Goal: Check status: Check status

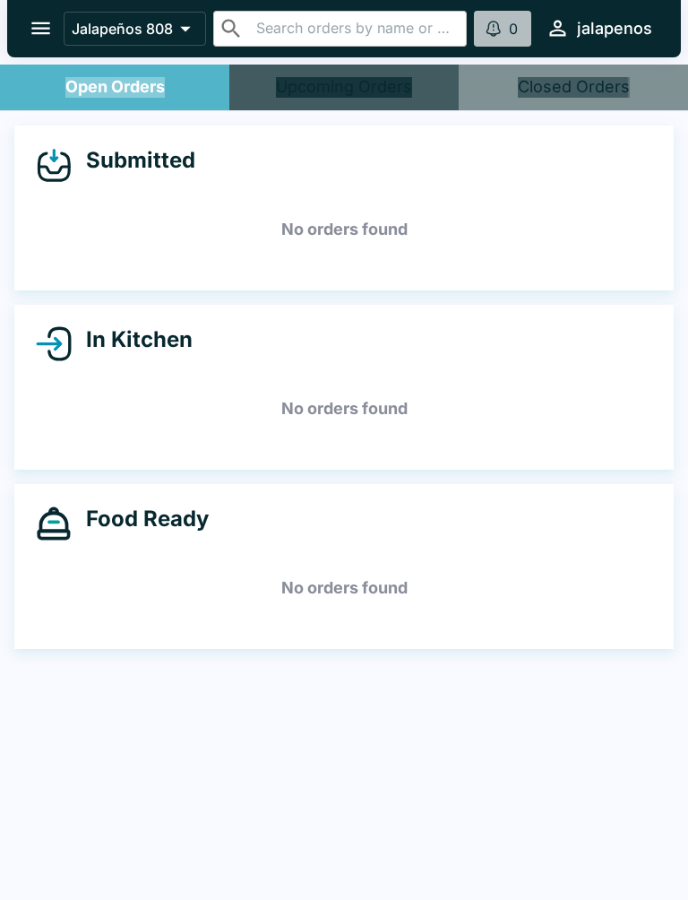
scroll to position [3, 0]
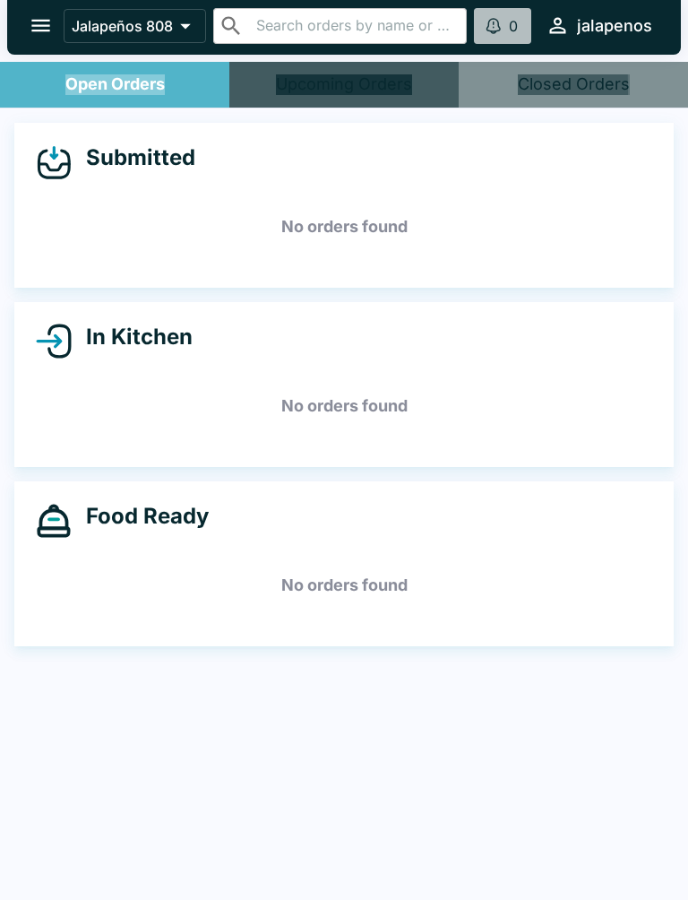
click at [498, 684] on div "Submitted No orders found In Kitchen No orders found Food Ready No orders found" at bounding box center [344, 504] width 688 height 792
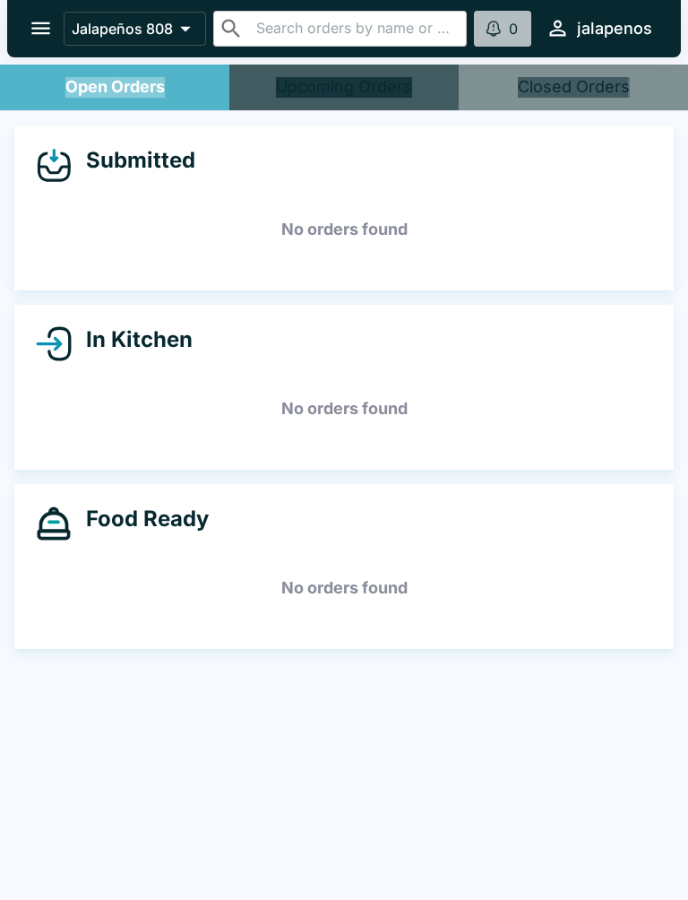
click at [438, 522] on div "Food Ready" at bounding box center [344, 523] width 617 height 36
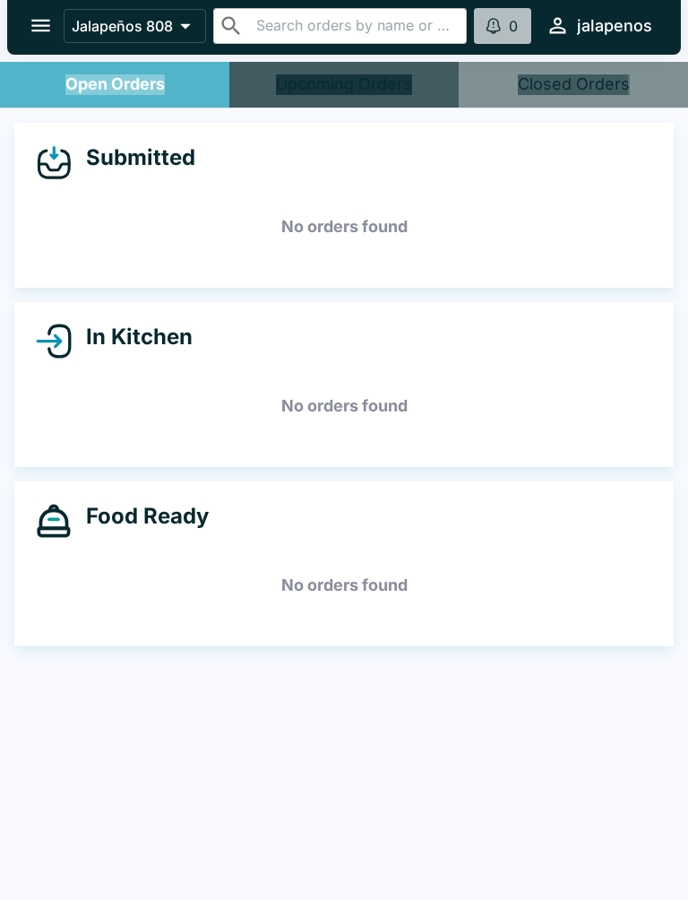
click at [208, 776] on div "Submitted No orders found In Kitchen No orders found Food Ready No orders found" at bounding box center [344, 504] width 688 height 792
click at [383, 703] on div at bounding box center [344, 450] width 688 height 900
click at [297, 392] on h5 "No orders found" at bounding box center [344, 406] width 617 height 65
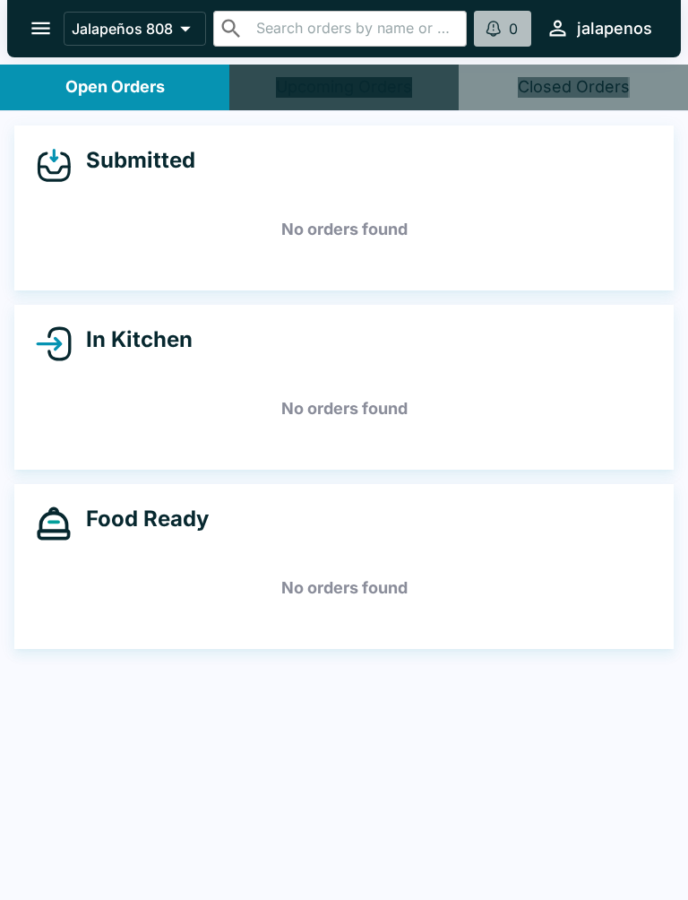
click at [0, 677] on div at bounding box center [9, 450] width 18 height 900
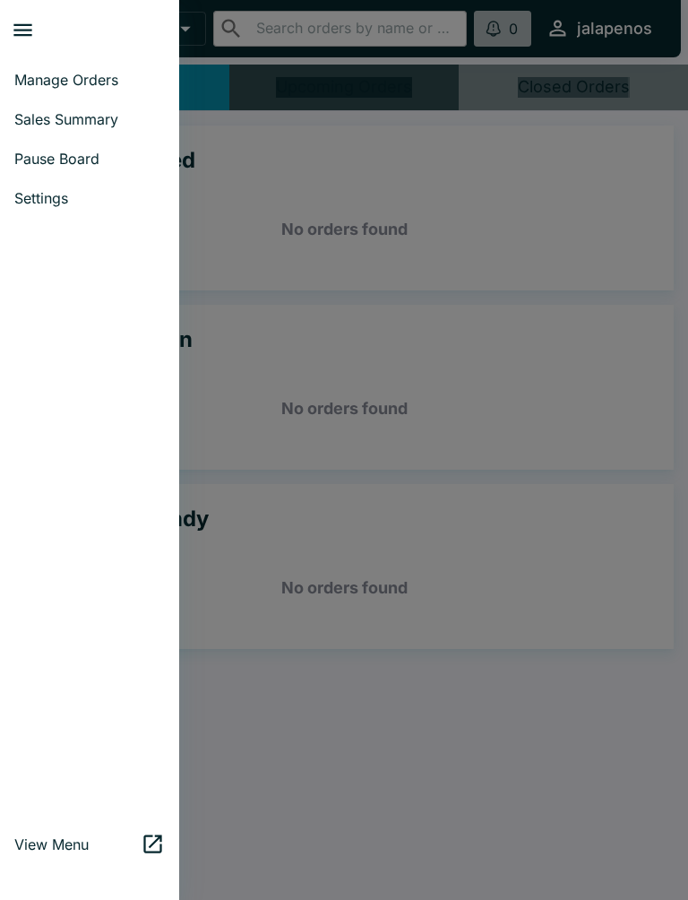
click at [635, 693] on div at bounding box center [344, 450] width 688 height 900
click at [467, 441] on div at bounding box center [344, 450] width 688 height 900
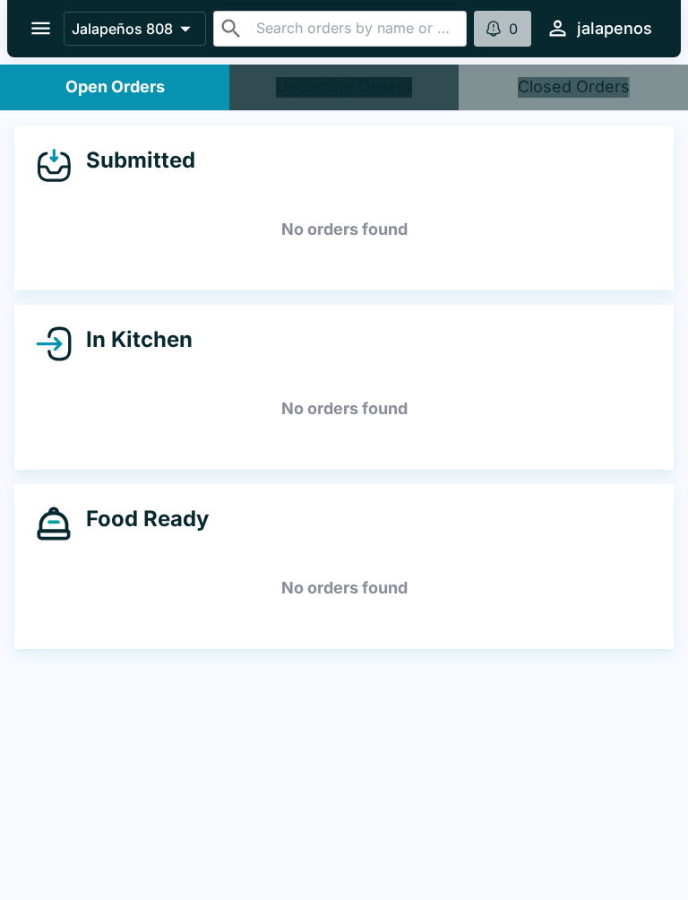
click at [685, 787] on div "Submitted No orders found In Kitchen No orders found Food Ready No orders found" at bounding box center [344, 507] width 688 height 792
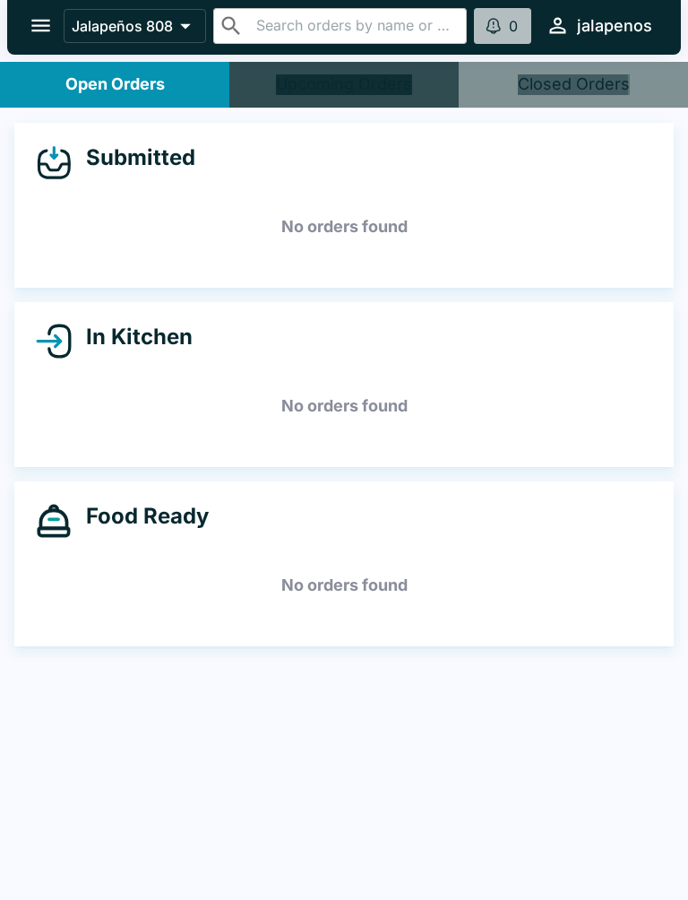
click at [617, 44] on button "jalapenos" at bounding box center [599, 25] width 121 height 39
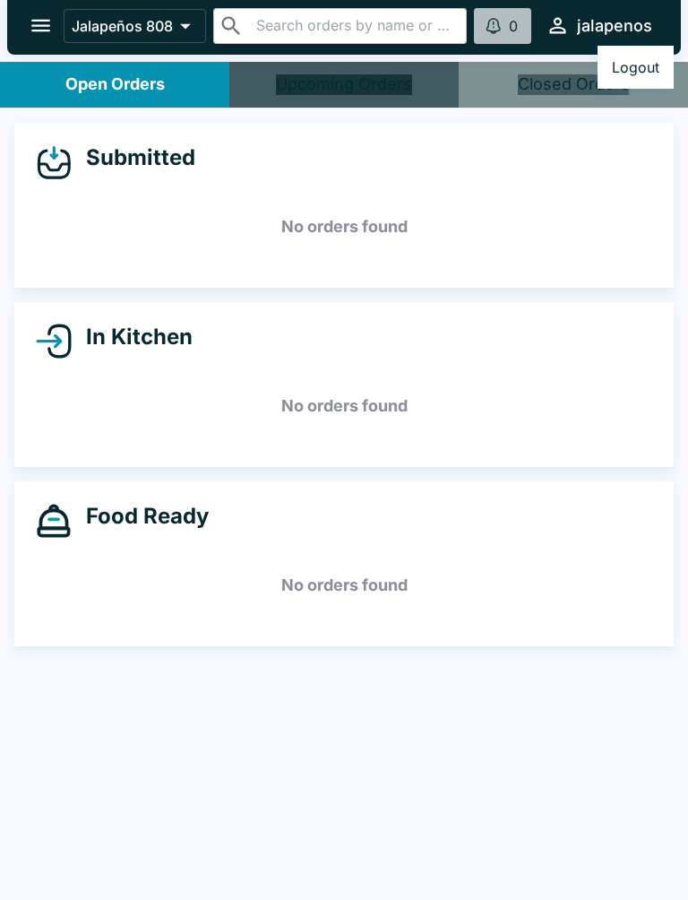
click at [77, 223] on div at bounding box center [344, 450] width 688 height 900
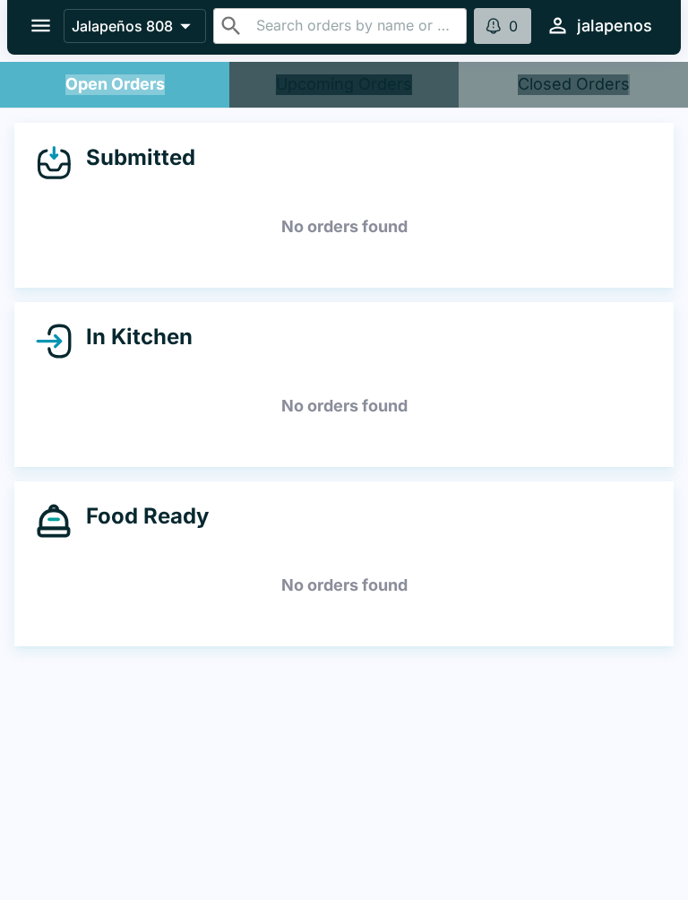
scroll to position [0, 0]
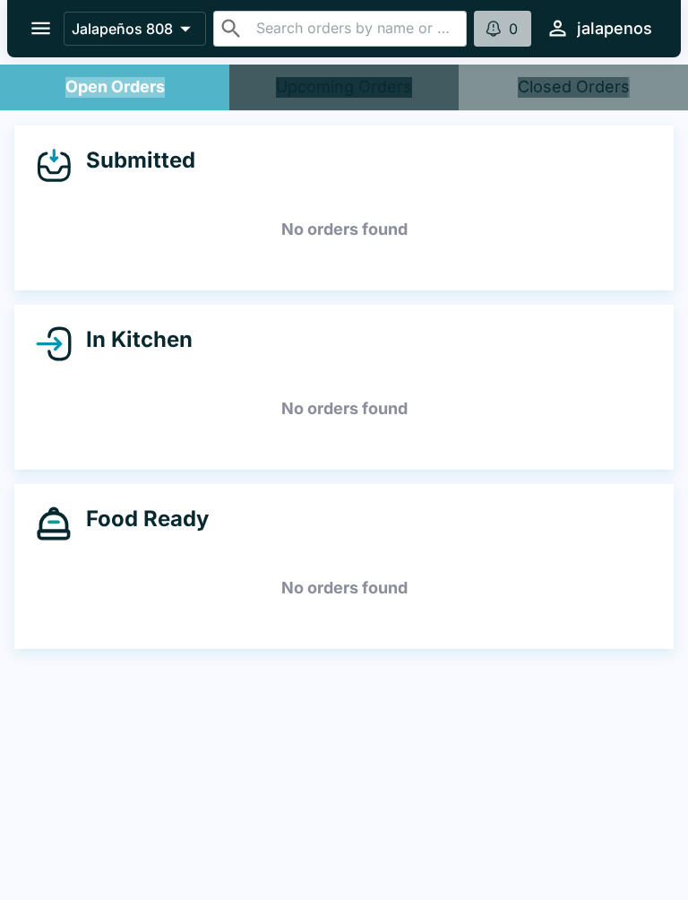
click at [103, 892] on div "Submitted No orders found In Kitchen No orders found Food Ready No orders found" at bounding box center [344, 507] width 688 height 792
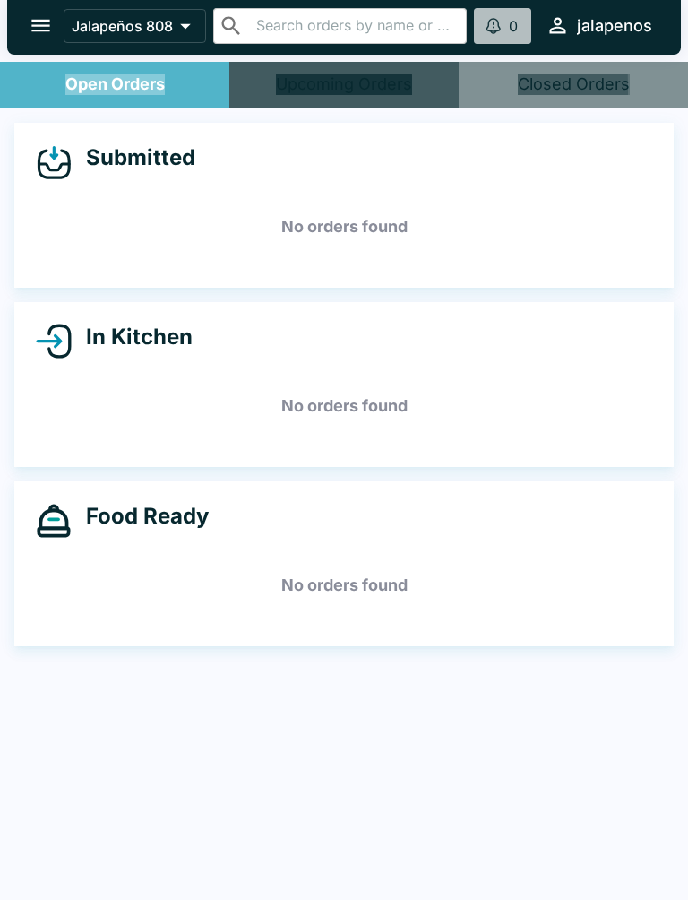
click at [325, 869] on div "Submitted No orders found In Kitchen No orders found Food Ready No orders found" at bounding box center [344, 504] width 688 height 792
click at [545, 821] on div "Submitted No orders found In Kitchen No orders found Food Ready No orders found" at bounding box center [344, 504] width 688 height 792
click at [538, 106] on button "Closed Orders" at bounding box center [573, 85] width 229 height 46
click at [132, 322] on div at bounding box center [344, 450] width 688 height 900
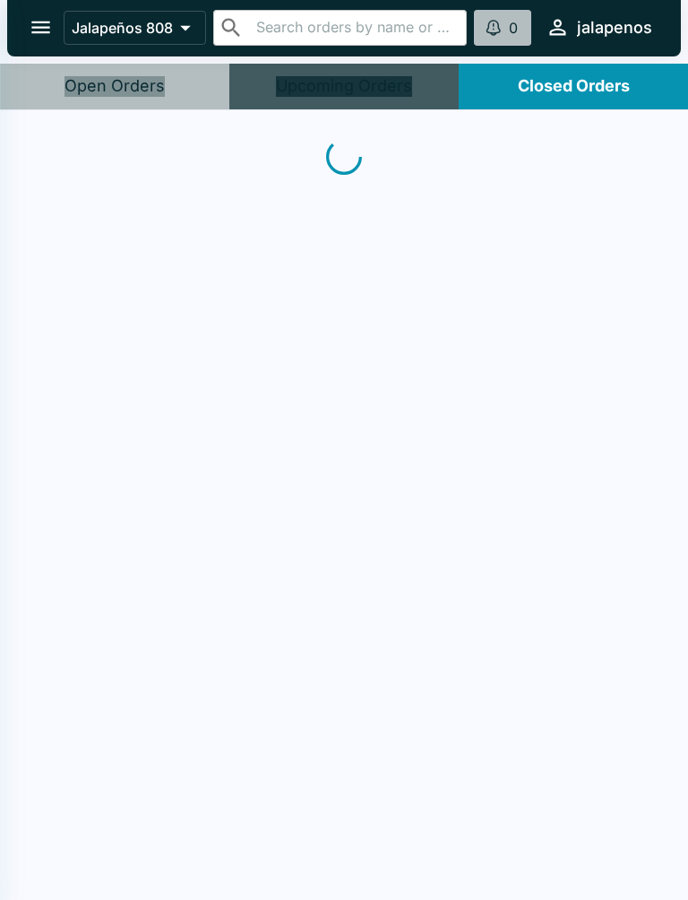
scroll to position [0, 0]
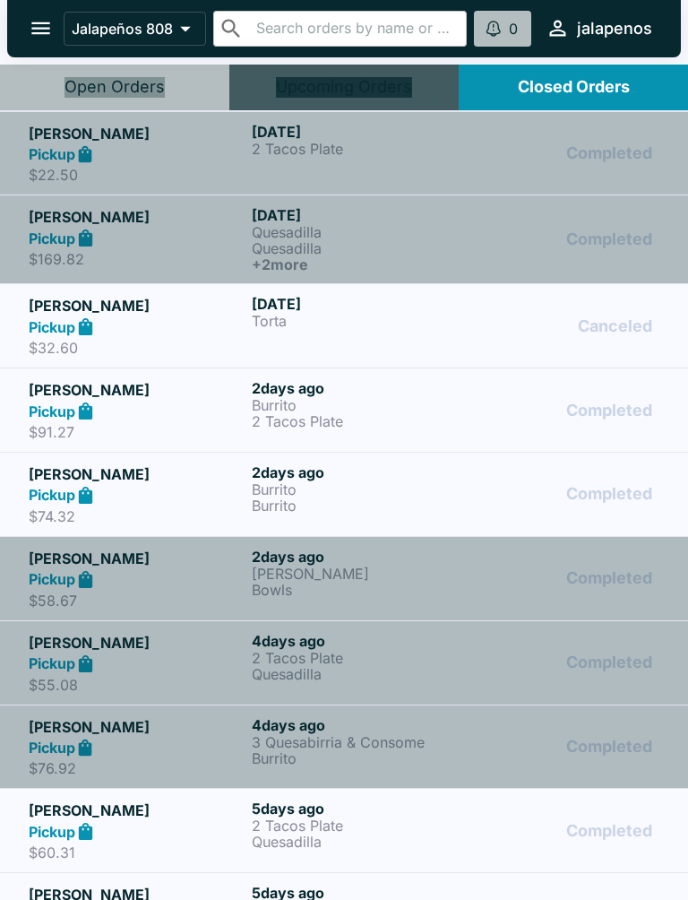
click at [62, 360] on link "[PERSON_NAME] Pickup $32.60 [DATE] Torta Canceled" at bounding box center [344, 325] width 688 height 84
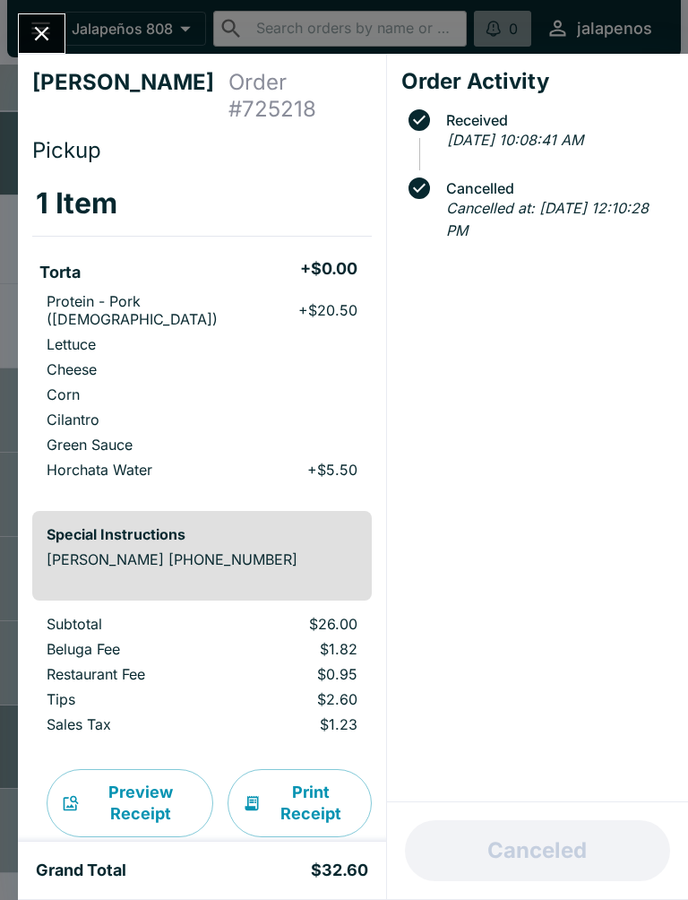
scroll to position [60, 0]
click at [112, 200] on th "1 Item" at bounding box center [202, 203] width 340 height 65
click at [52, 37] on icon "Close" at bounding box center [42, 34] width 24 height 24
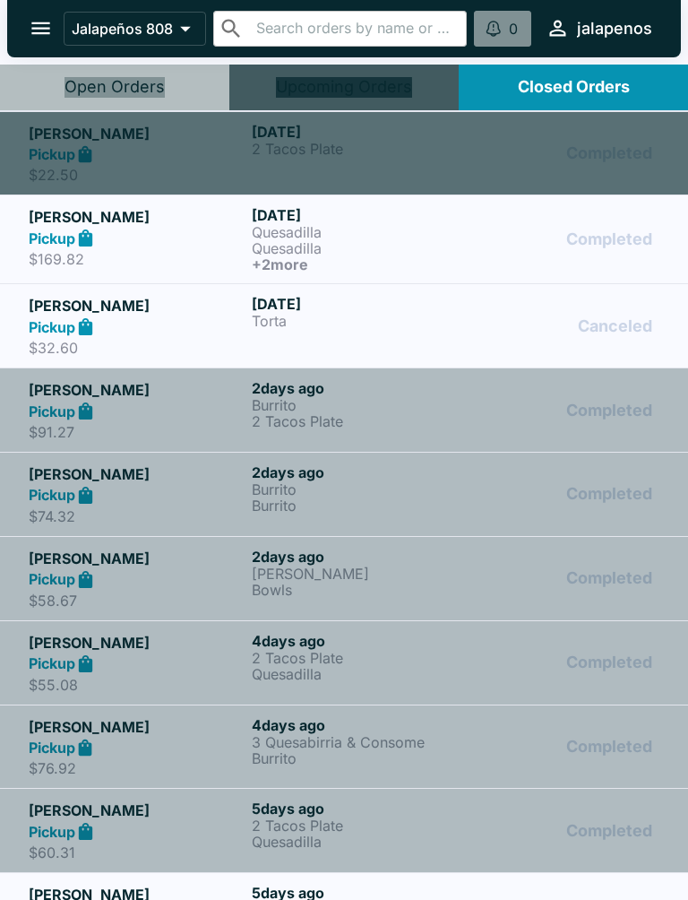
click at [142, 71] on button "Open Orders" at bounding box center [114, 88] width 229 height 46
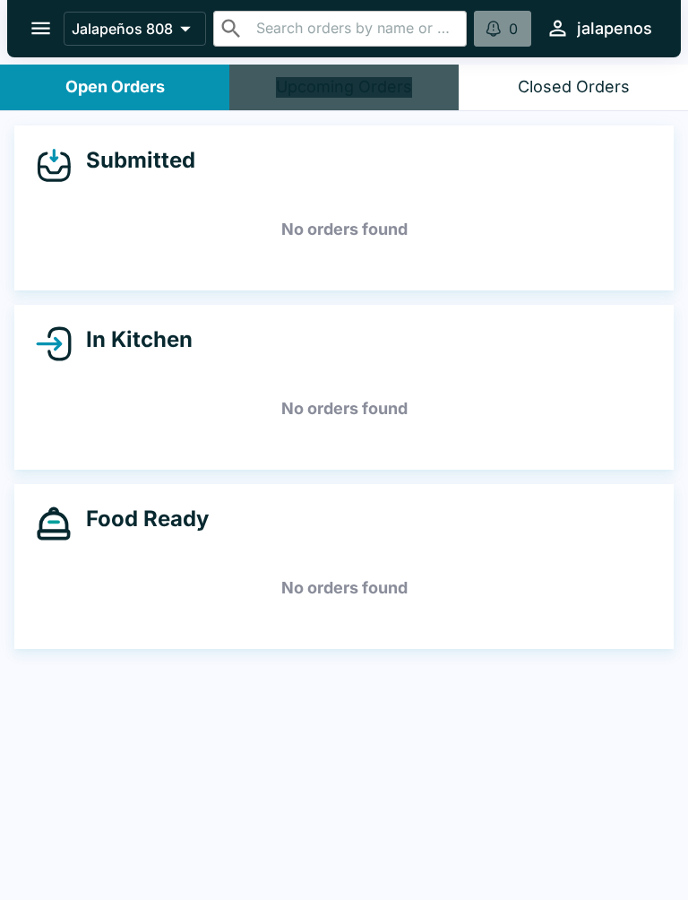
click at [580, 82] on div "Closed Orders" at bounding box center [574, 87] width 112 height 21
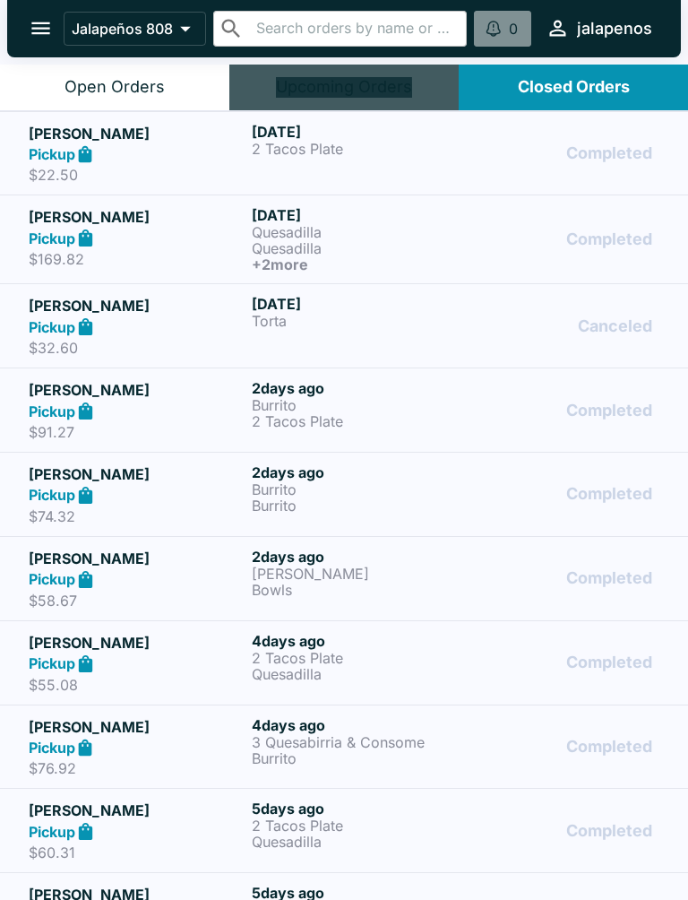
scroll to position [3, 0]
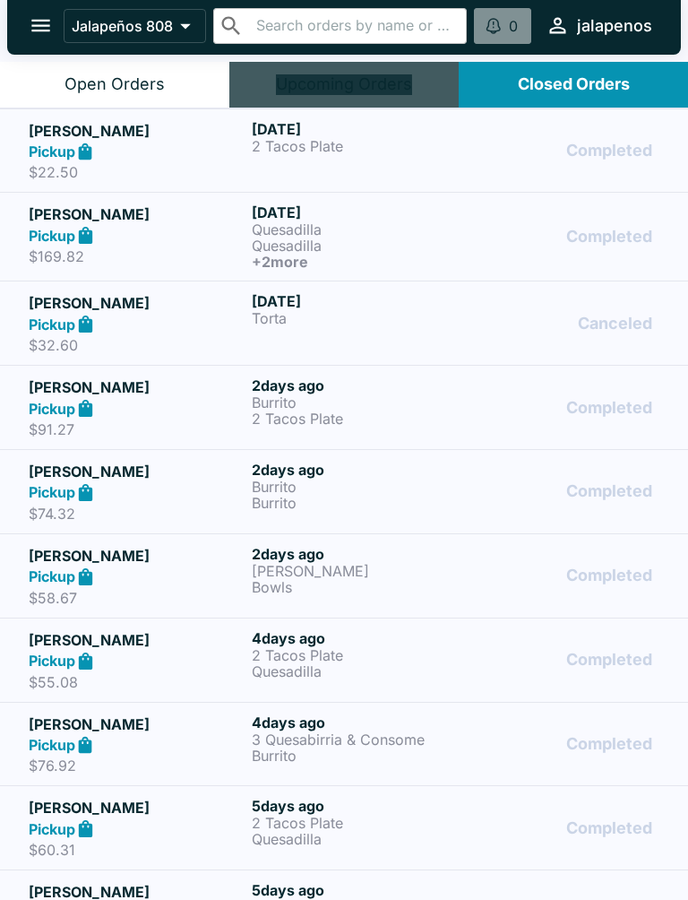
click at [142, 42] on button "Jalapeños 808" at bounding box center [135, 26] width 142 height 34
